Goal: Task Accomplishment & Management: Complete application form

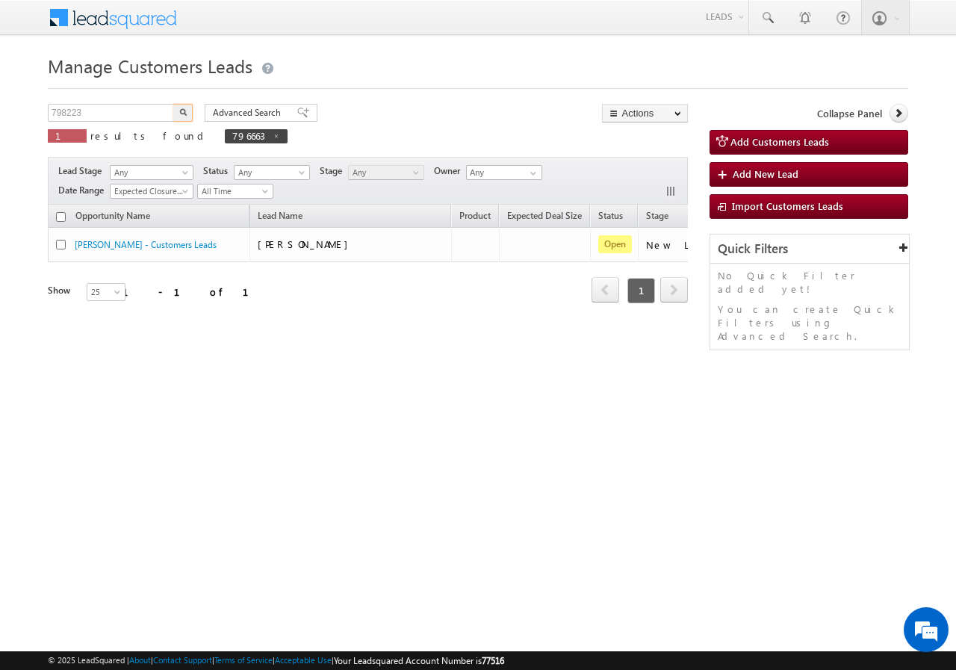
type input "798223"
click at [182, 111] on img "button" at bounding box center [182, 111] width 7 height 7
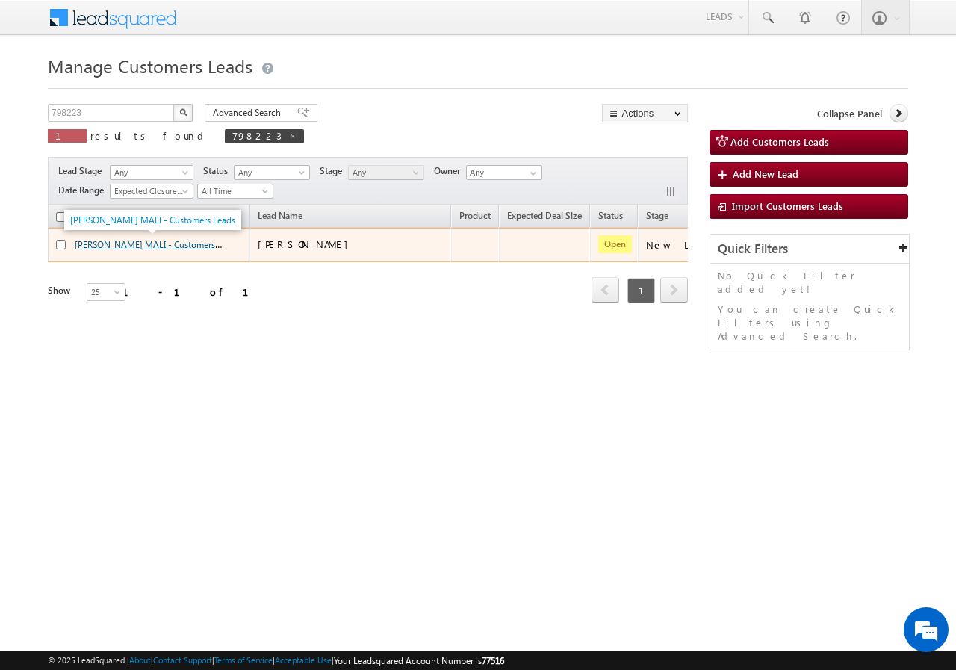
click at [102, 245] on link "[PERSON_NAME] MALI - Customers Leads" at bounding box center [157, 243] width 165 height 13
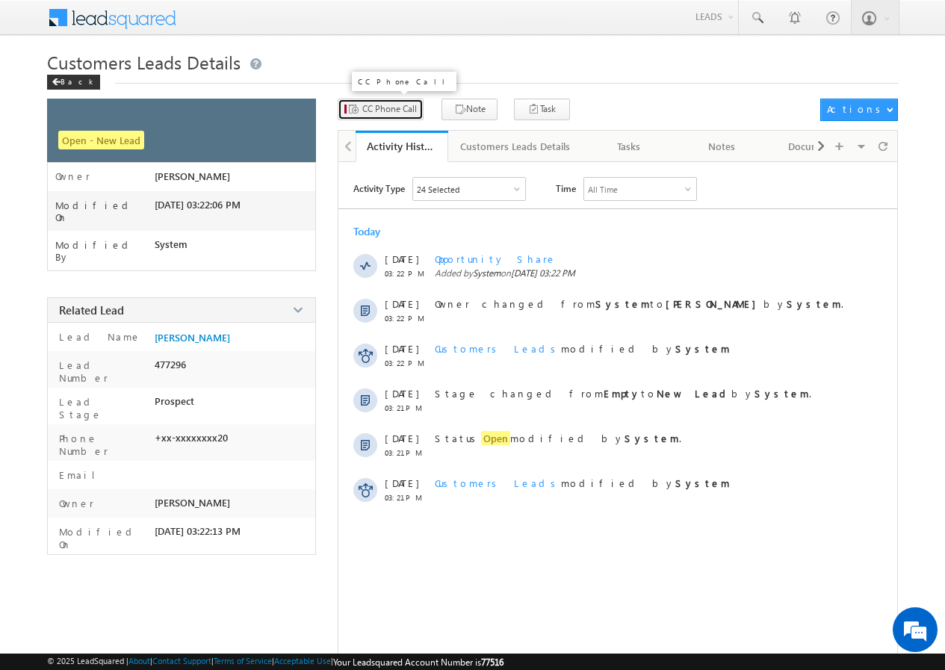
click at [394, 105] on span "CC Phone Call" at bounding box center [389, 108] width 55 height 13
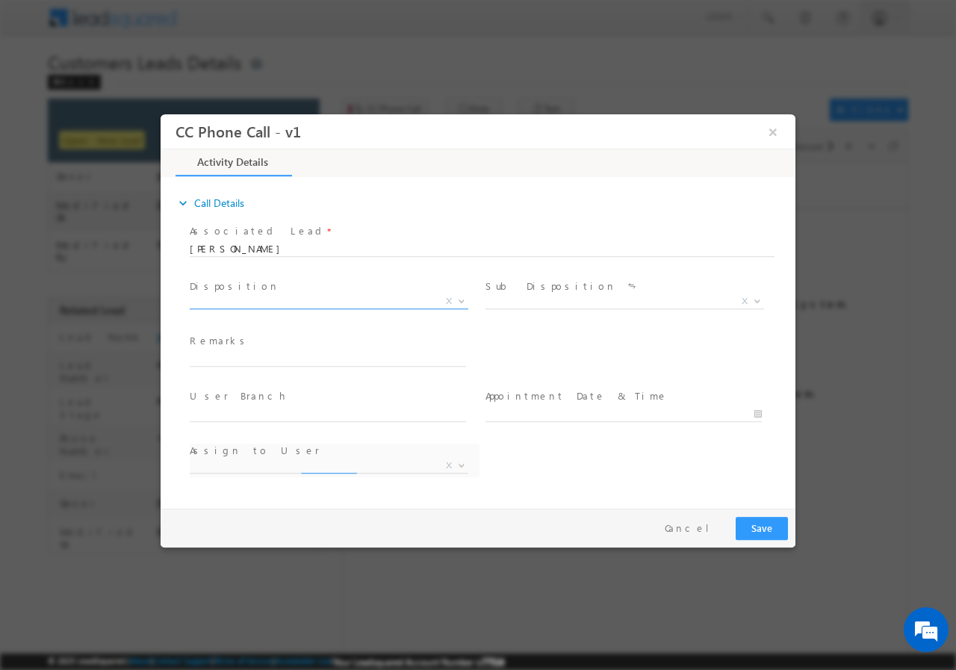
click at [271, 299] on span "X" at bounding box center [329, 300] width 279 height 15
select select "[EMAIL_ADDRESS][DOMAIN_NAME]"
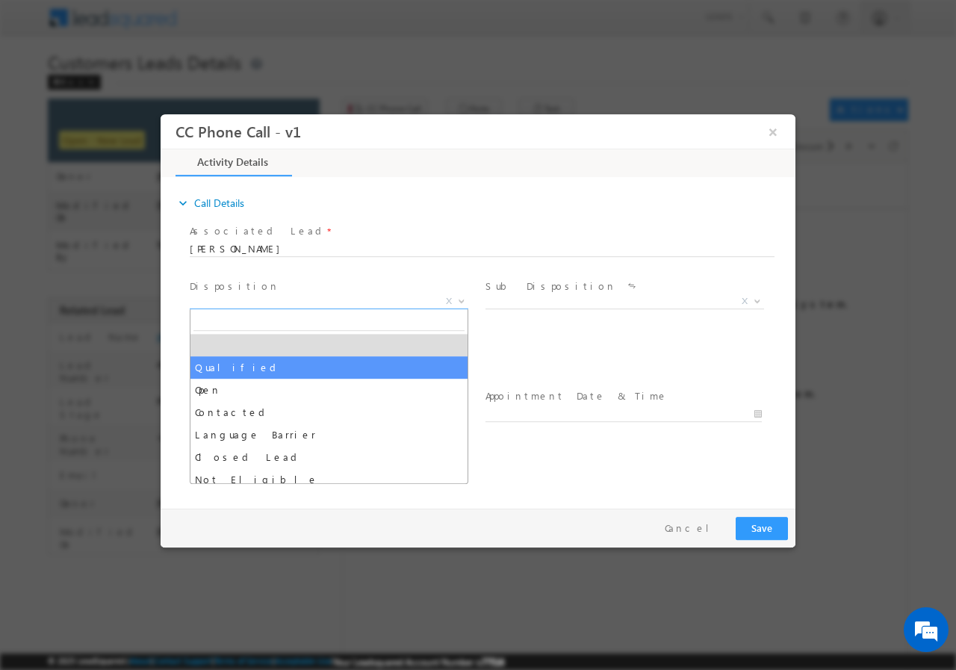
select select "Qualified"
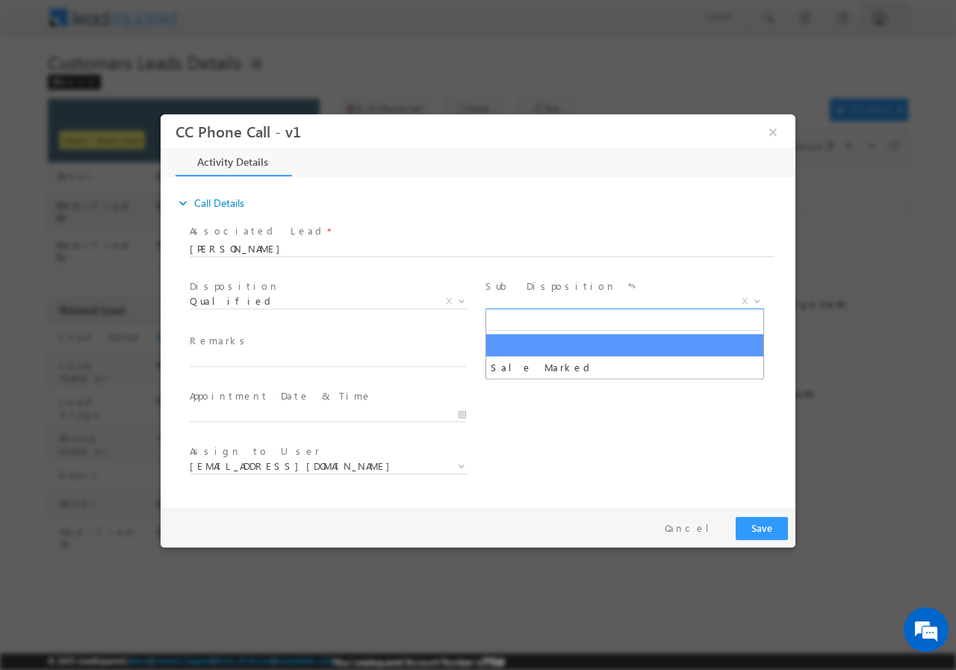
click at [525, 296] on span "X" at bounding box center [624, 300] width 279 height 15
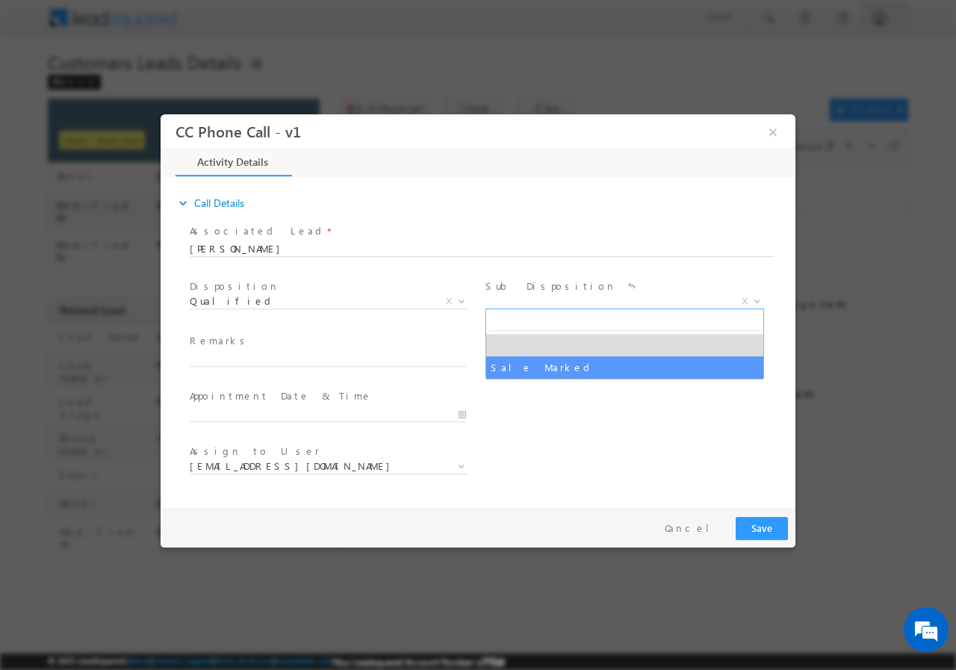
select select "Sale Marked"
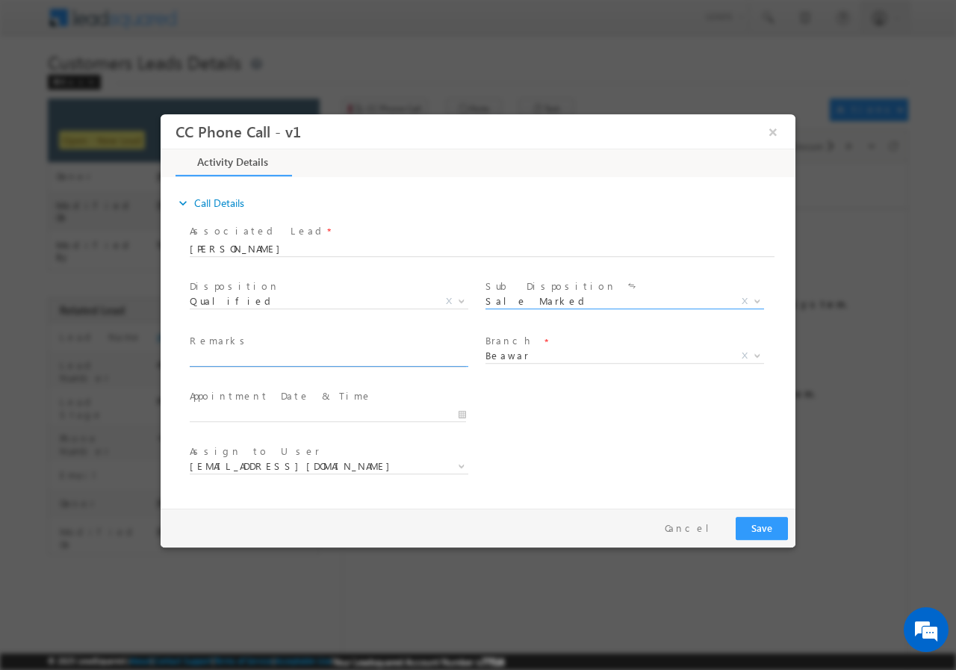
click at [264, 355] on input "text" at bounding box center [328, 358] width 276 height 15
paste input "798223//VB_KnowMore//VINOD KUMAR MALI//9314026120//CONSTRUCTION// LOAN REQ-30L/…"
type input "798223//VB_KnowMore//VINOD KUMAR MALI//9314026120//CONSTRUCTION// LOAN REQ-30L/…"
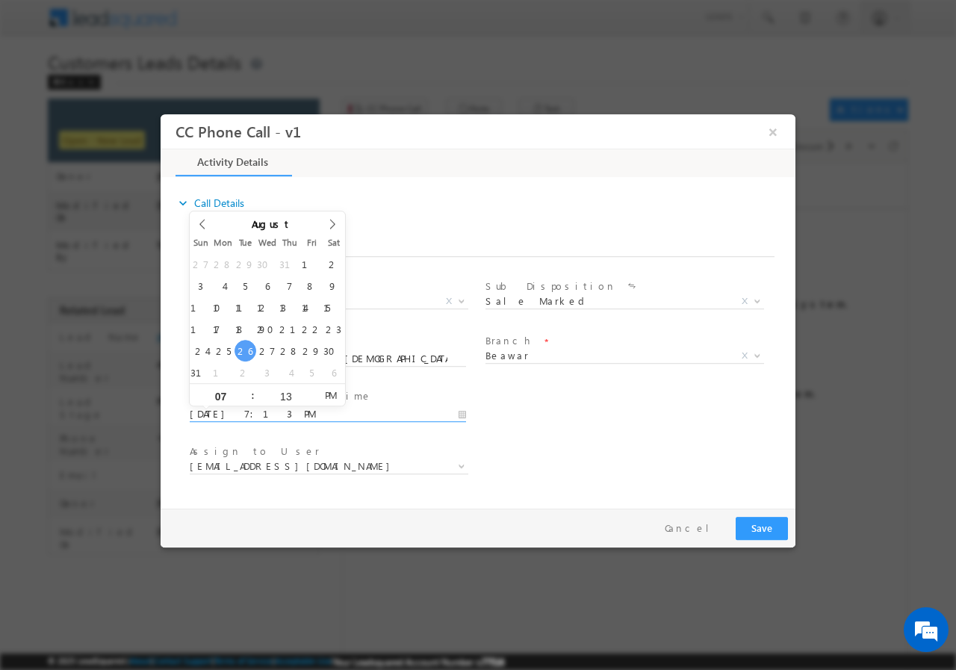
click at [463, 414] on input "08/26/2025 7:13 PM" at bounding box center [328, 413] width 276 height 15
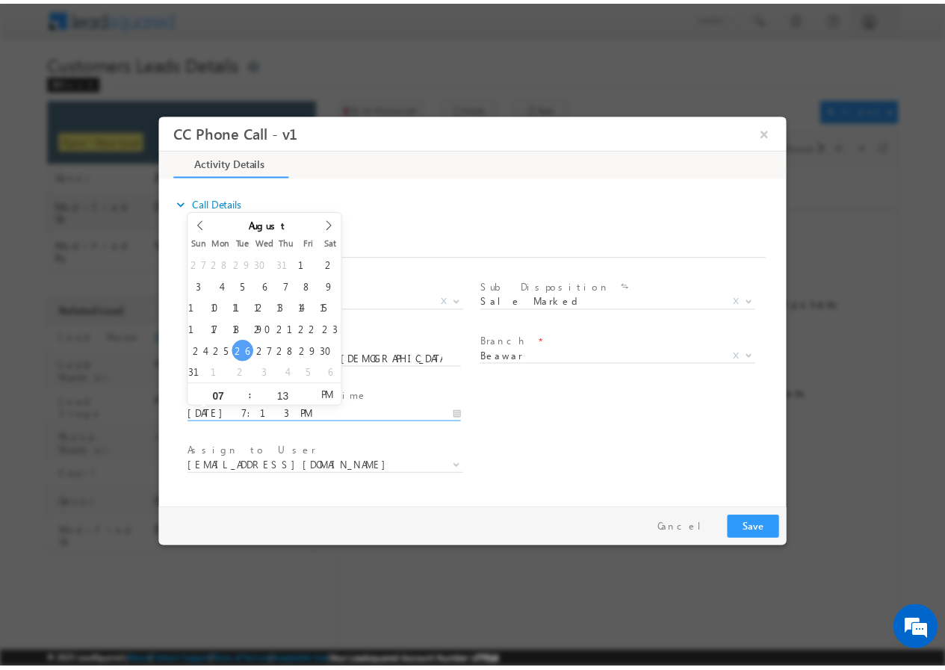
scroll to position [0, 0]
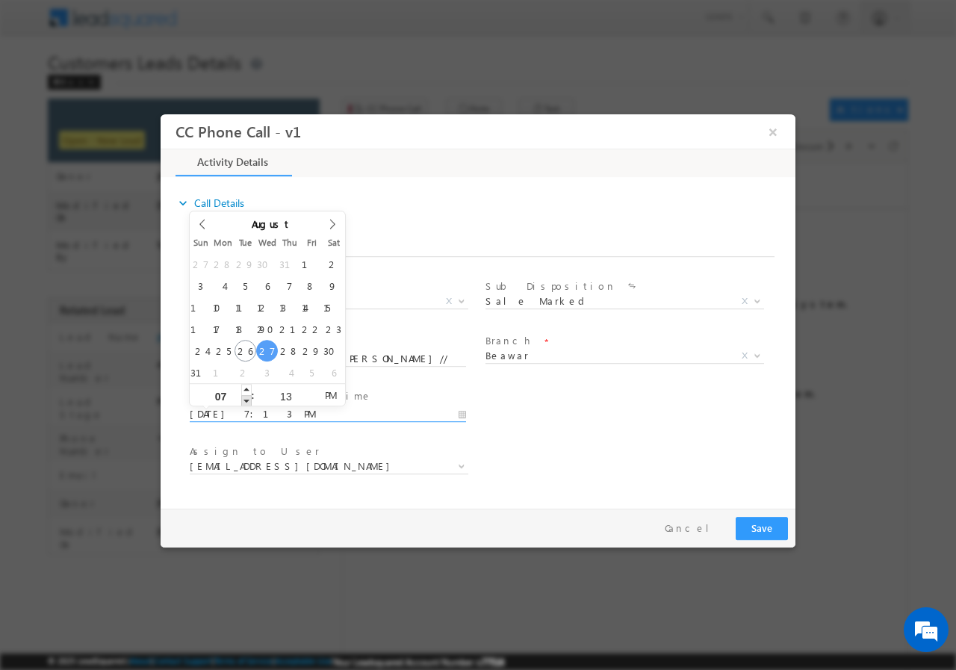
type input "08/27/2025 6:13 PM"
type input "06"
click at [248, 400] on span at bounding box center [246, 399] width 10 height 11
type input "08/27/2025 5:13 PM"
type input "05"
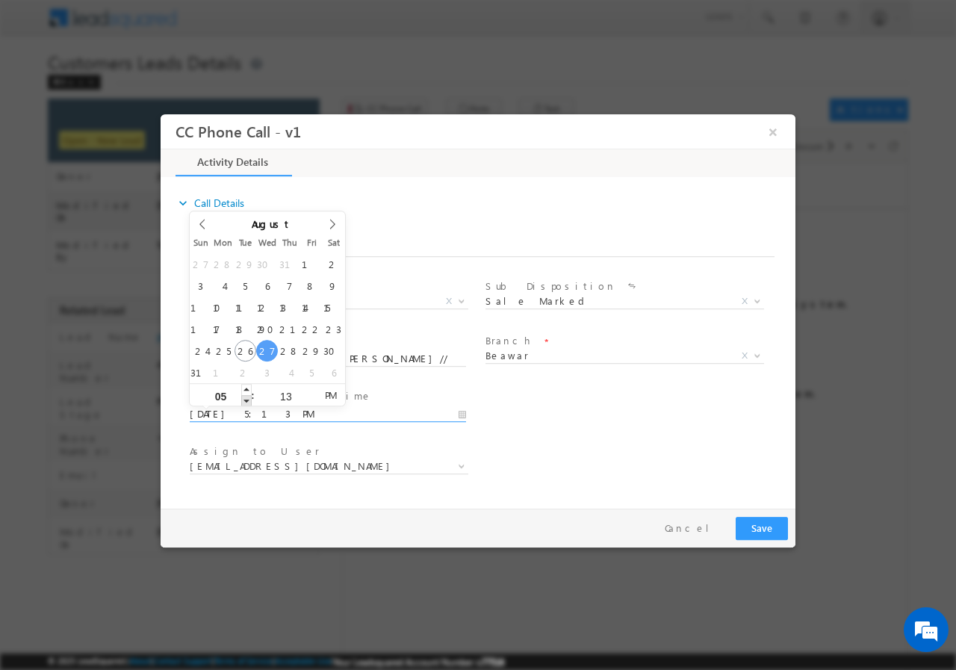
click at [248, 400] on span at bounding box center [246, 399] width 10 height 11
type input "08/27/2025 4:13 PM"
type input "04"
click at [248, 400] on span at bounding box center [246, 399] width 10 height 11
type input "08/27/2025 3:13 PM"
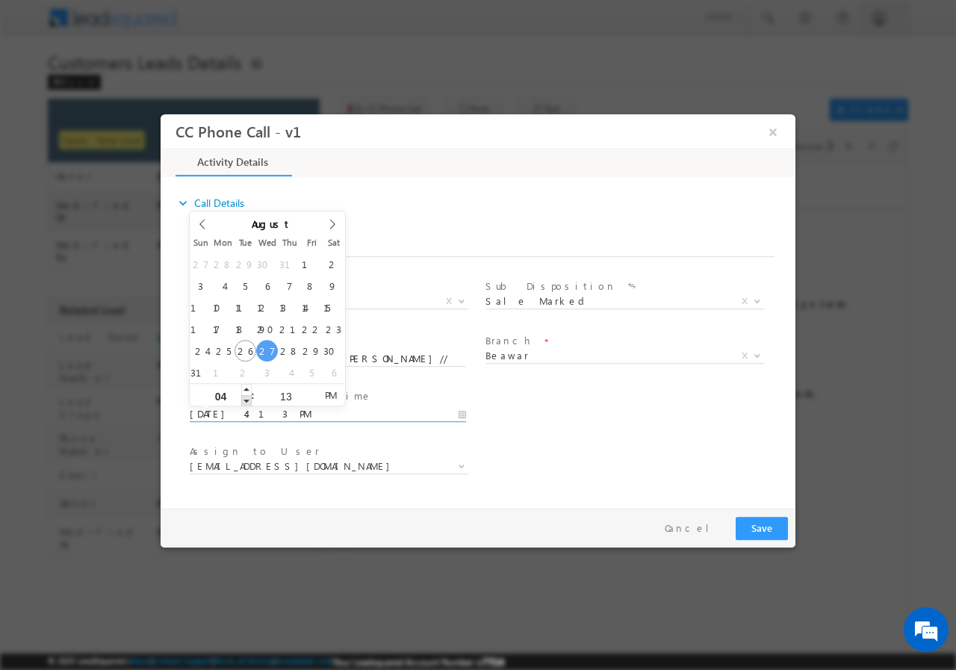
type input "03"
click at [248, 400] on span at bounding box center [246, 399] width 10 height 11
type input "08/27/2025 2:13 PM"
type input "02"
click at [248, 400] on span at bounding box center [246, 399] width 10 height 11
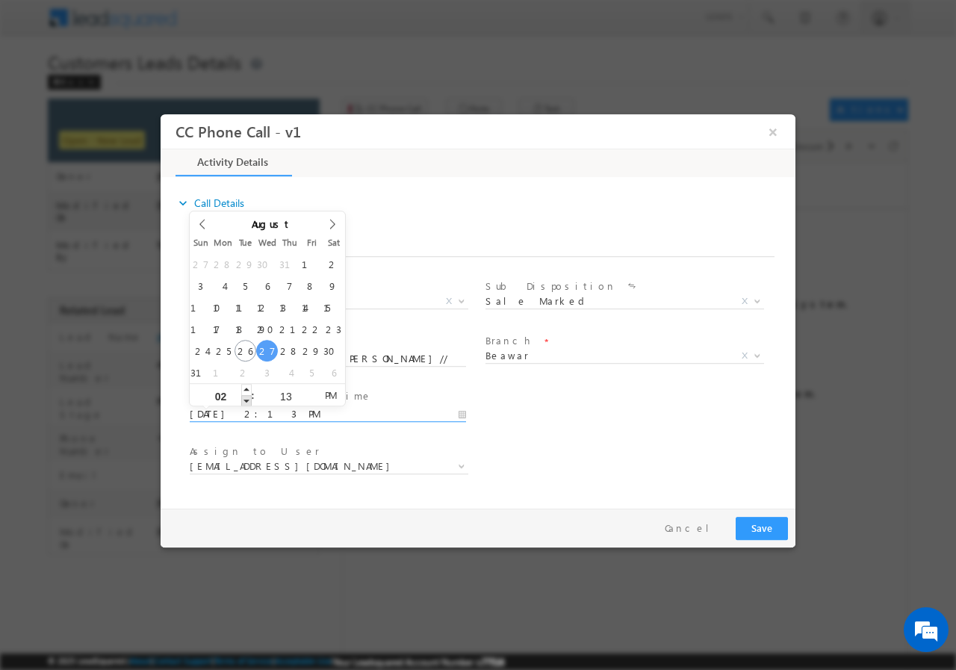
type input "08/27/2025 1:13 PM"
type input "01"
click at [248, 400] on span at bounding box center [246, 399] width 10 height 11
type input "08/27/2025 12:13 PM"
type input "12"
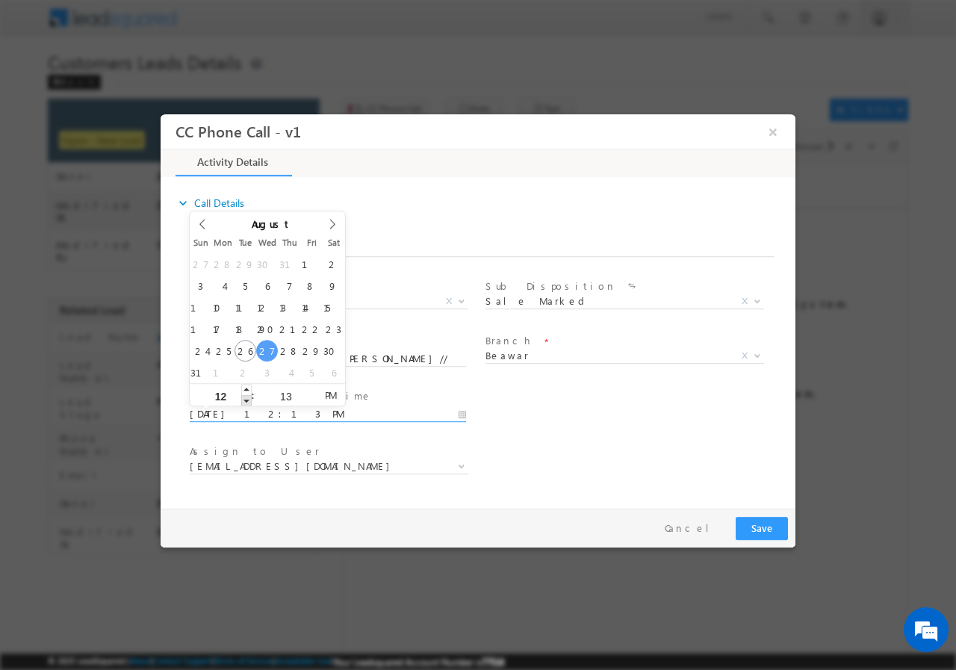
click at [247, 399] on span at bounding box center [246, 399] width 10 height 11
type input "08/27/2025 11:13 AM"
type input "11"
click at [247, 399] on span at bounding box center [246, 399] width 10 height 11
click at [284, 391] on input "13" at bounding box center [286, 396] width 62 height 10
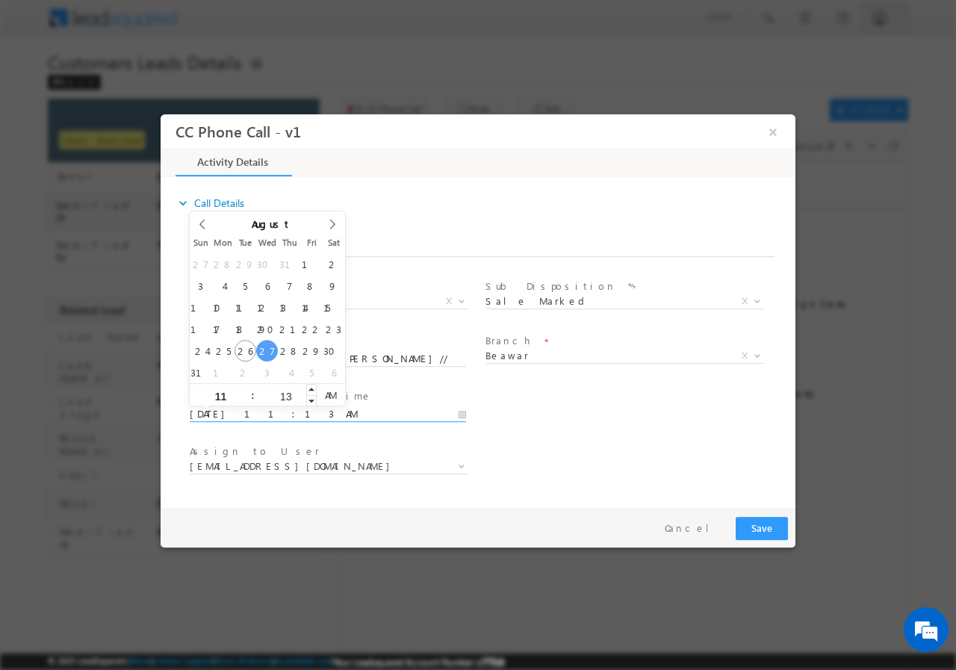
click at [284, 391] on input "13" at bounding box center [286, 396] width 62 height 10
type input "00"
type input "08/27/2025 11:00 AM"
click at [706, 463] on div "Assign to User * balwant.singh1@sgrlimited.in govind.prabhu@sgrlimited.in harra…" at bounding box center [491, 467] width 609 height 55
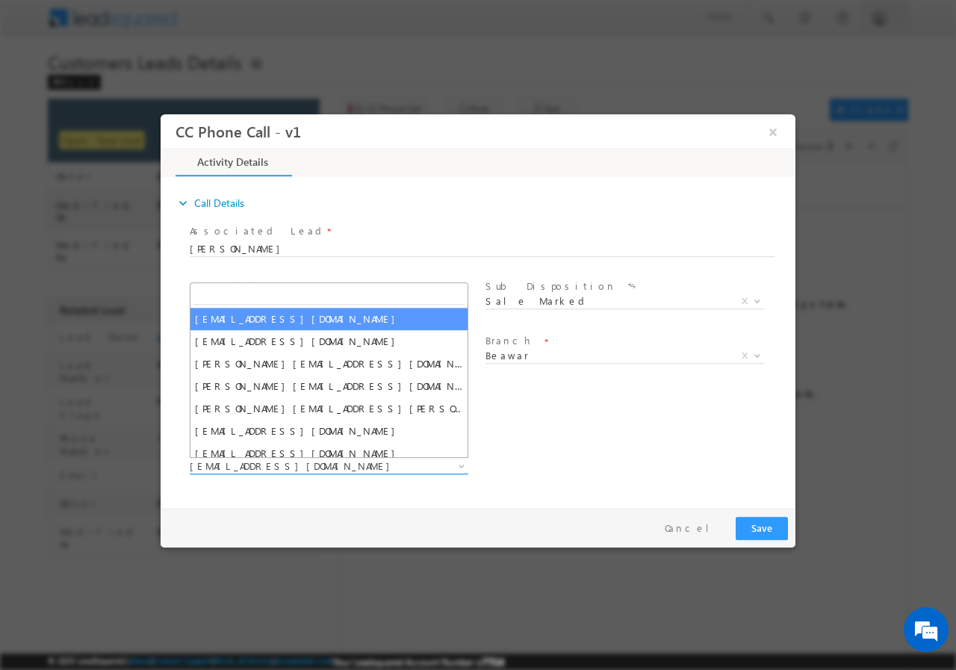
click at [369, 462] on span "balwant.singh1@sgrlimited.in" at bounding box center [311, 465] width 243 height 13
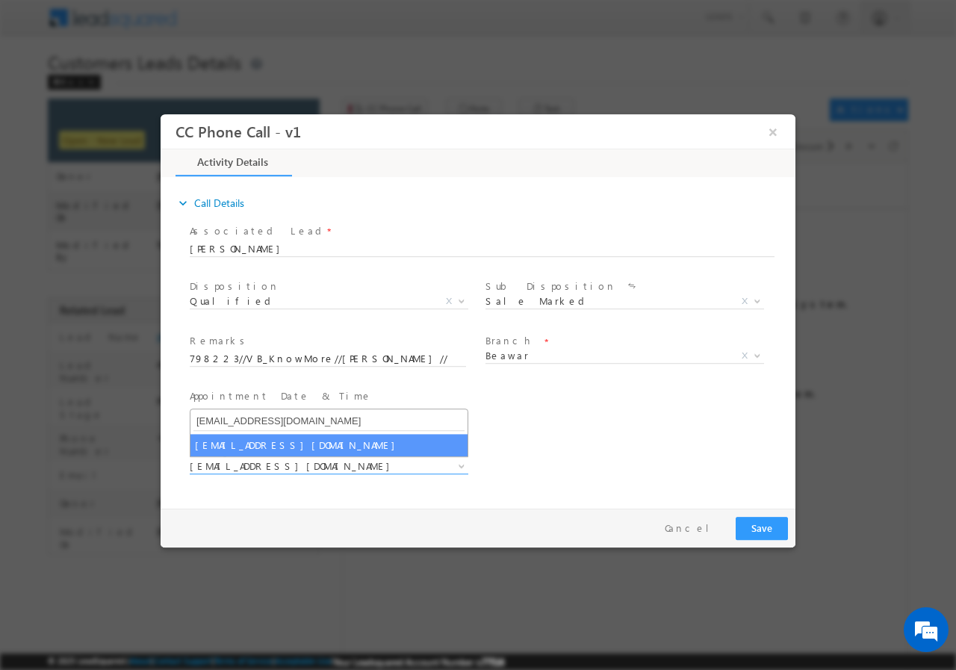
type input "raju.kathat@sgrlimited.in"
select select "raju.kathat@sgrlimited.in"
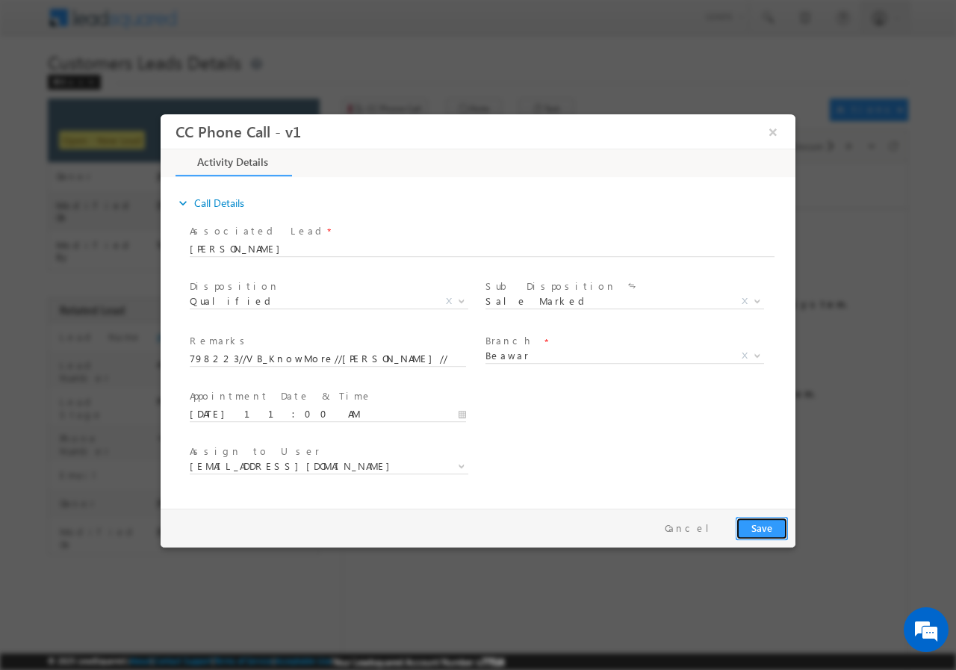
click at [750, 524] on button "Save" at bounding box center [762, 527] width 52 height 23
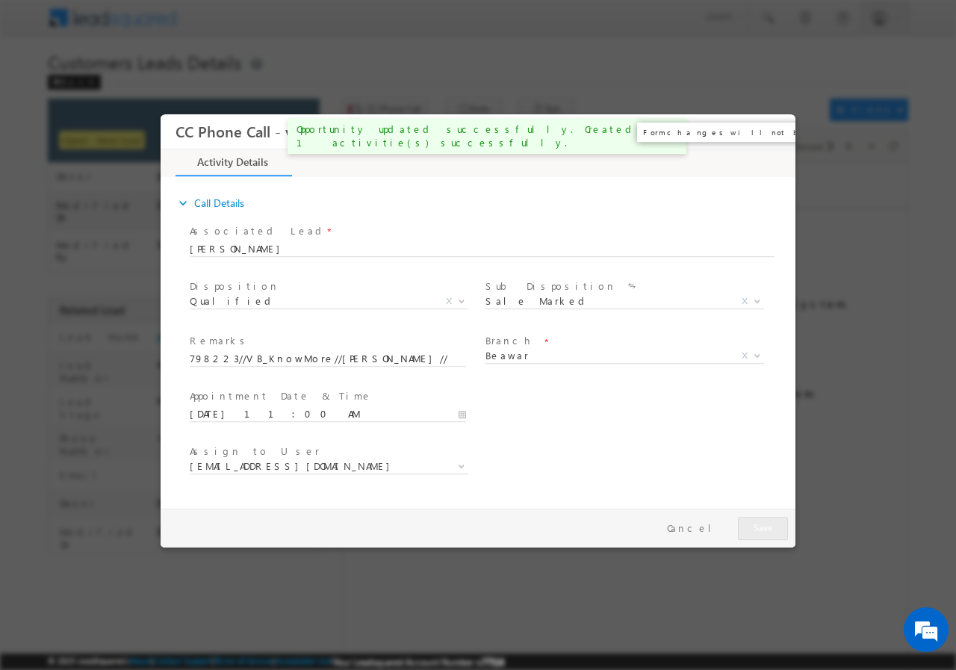
click at [771, 132] on button "×" at bounding box center [772, 131] width 25 height 28
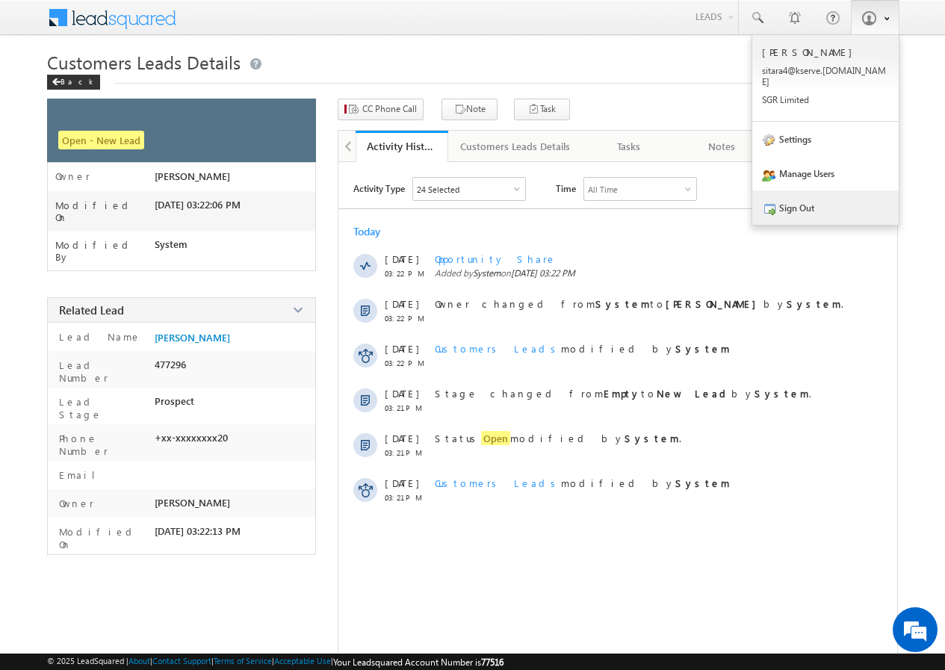
click at [821, 199] on link "Sign Out" at bounding box center [825, 207] width 146 height 34
